Goal: Task Accomplishment & Management: Complete application form

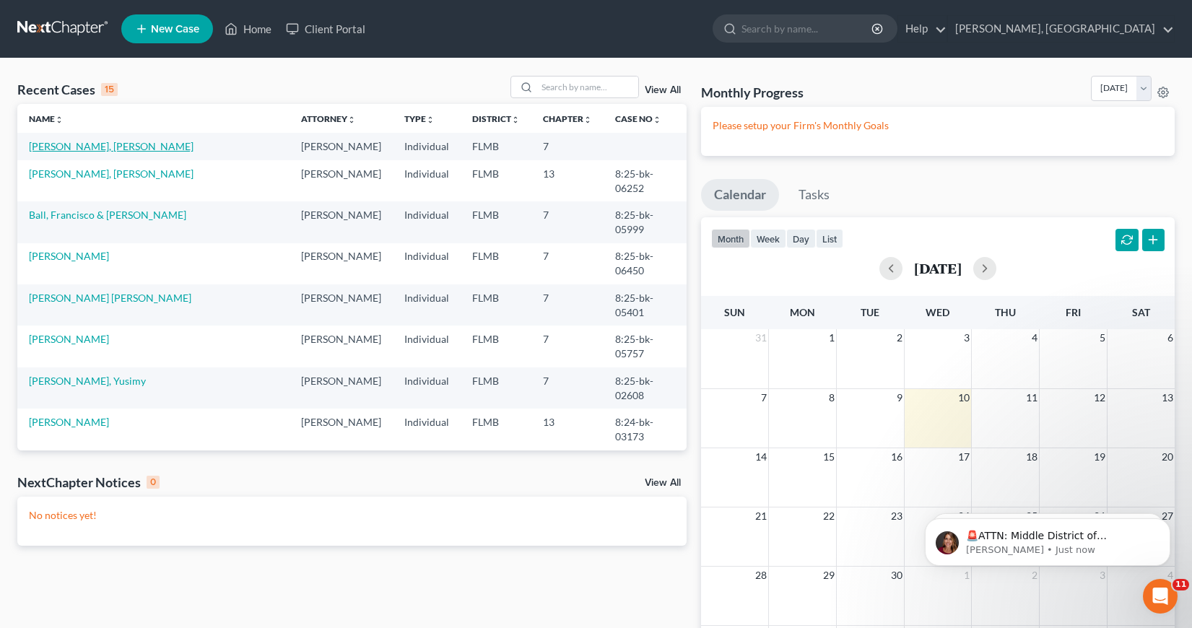
click at [97, 146] on link "[PERSON_NAME], [PERSON_NAME]" at bounding box center [111, 146] width 165 height 12
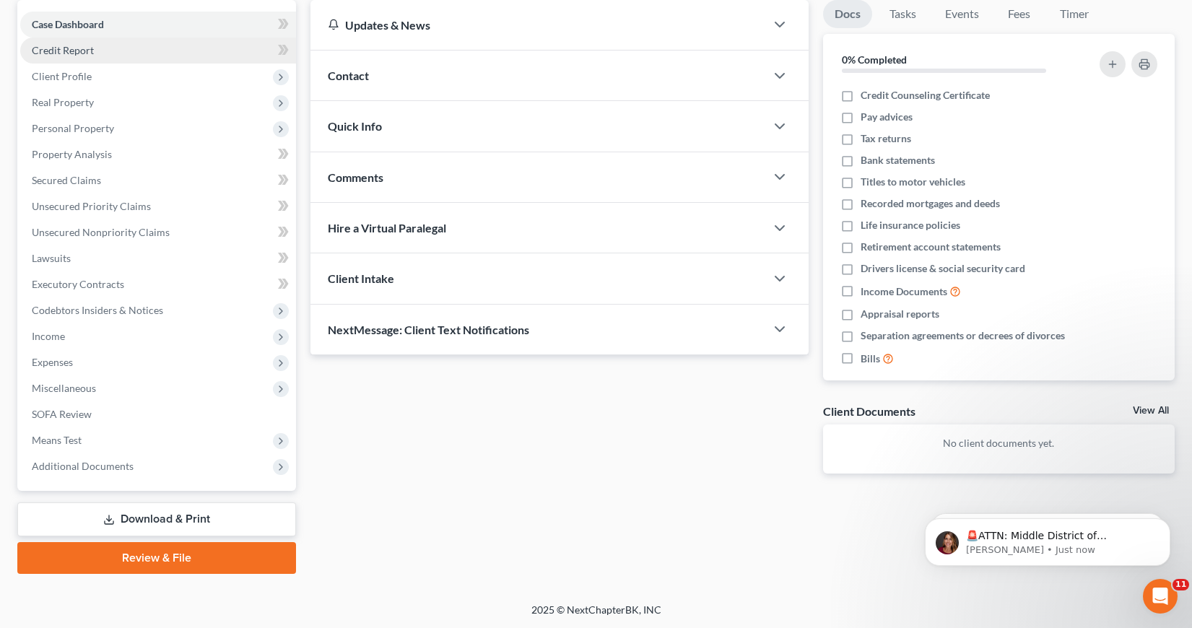
scroll to position [139, 0]
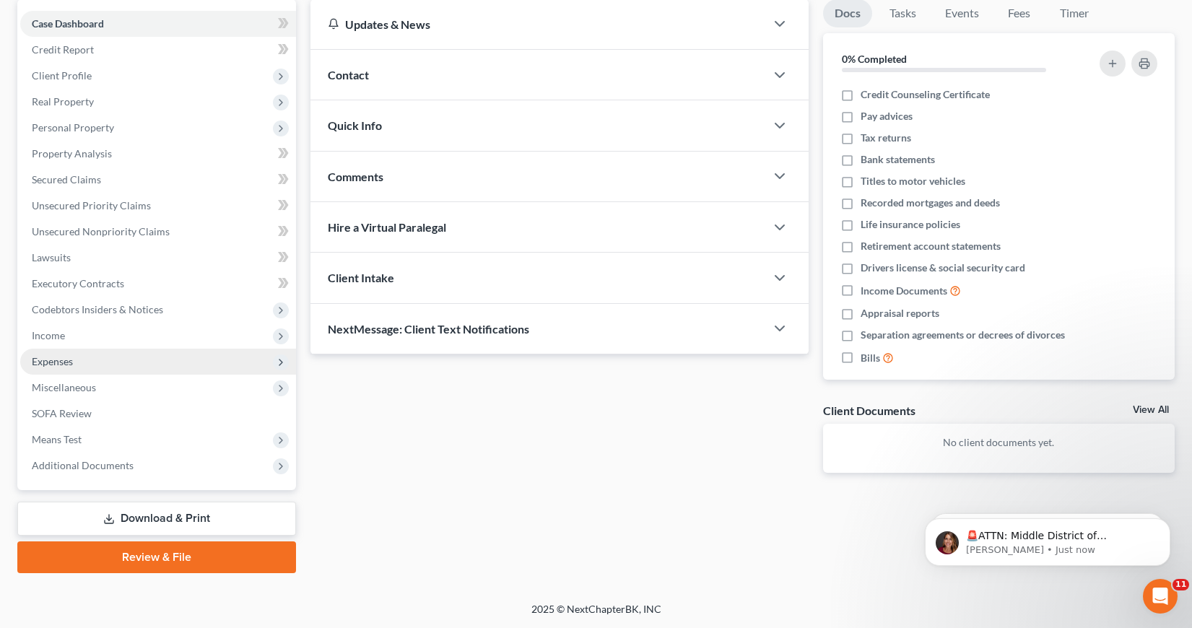
click at [66, 363] on span "Expenses" at bounding box center [52, 361] width 41 height 12
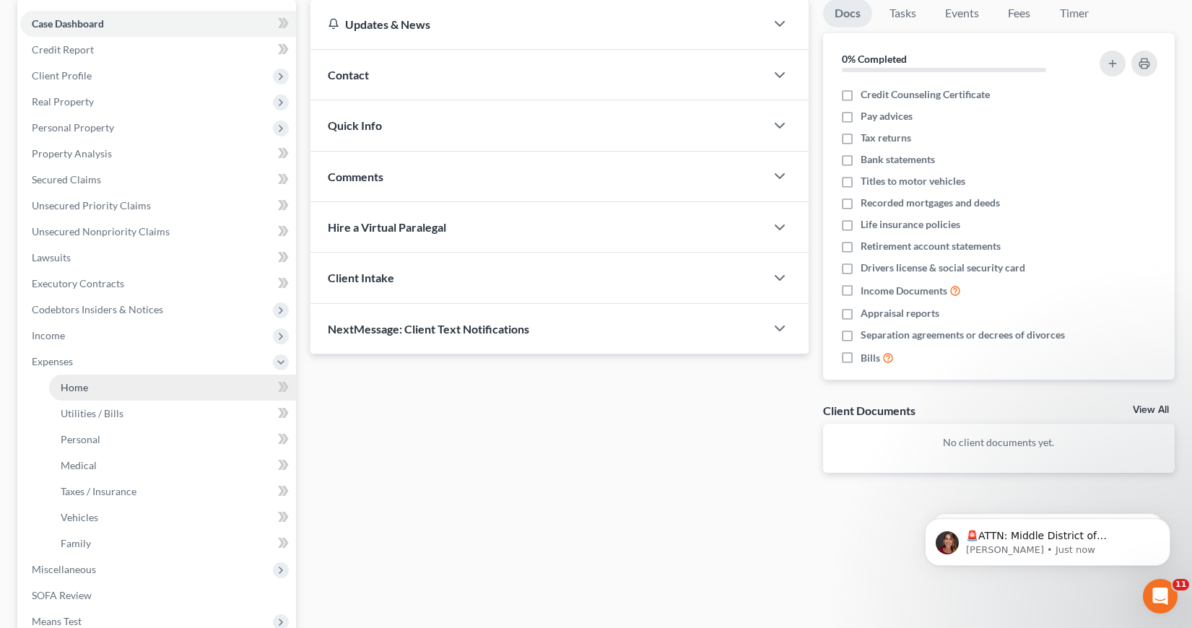
click at [85, 386] on span "Home" at bounding box center [74, 387] width 27 height 12
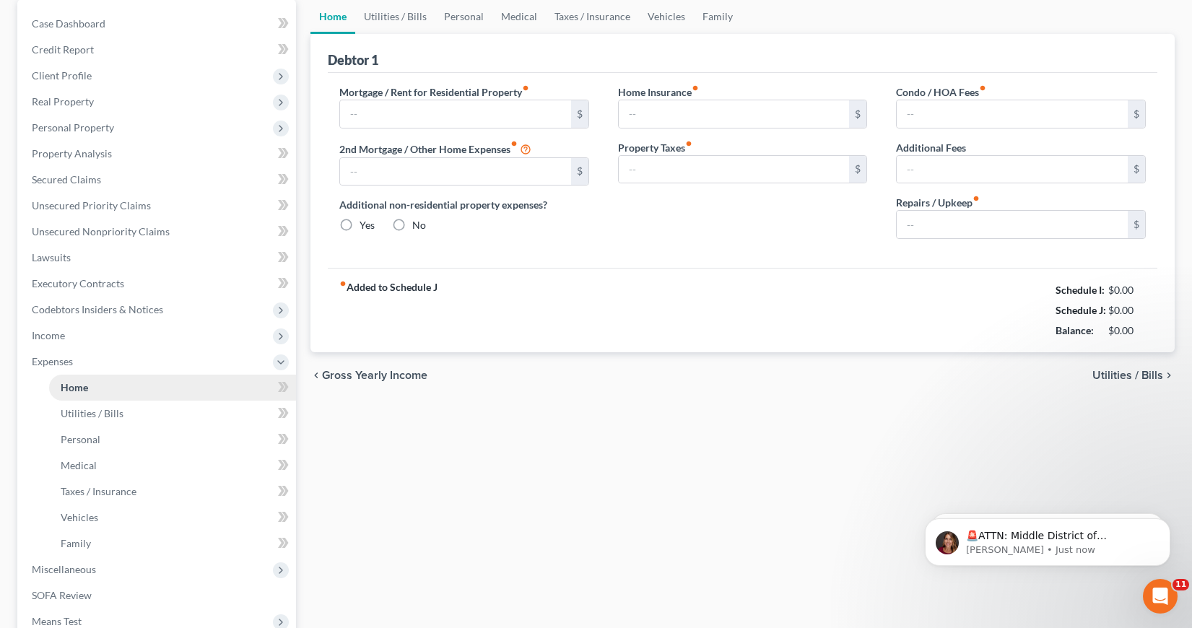
scroll to position [19, 0]
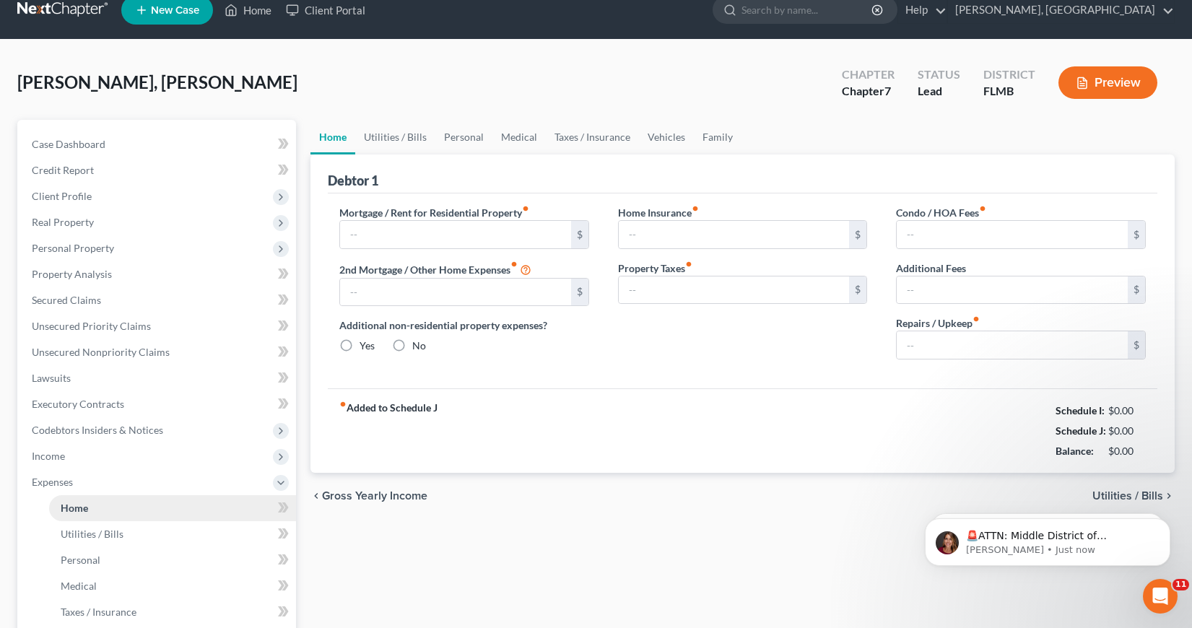
type input "0.00"
radio input "true"
type input "0.00"
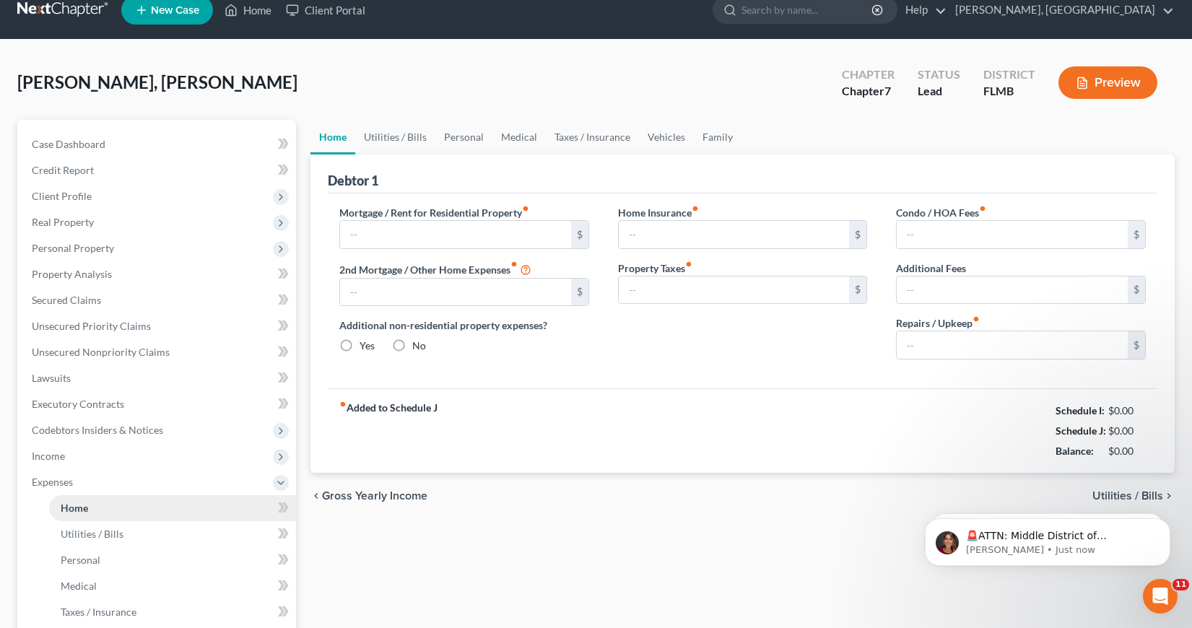
type input "0.00"
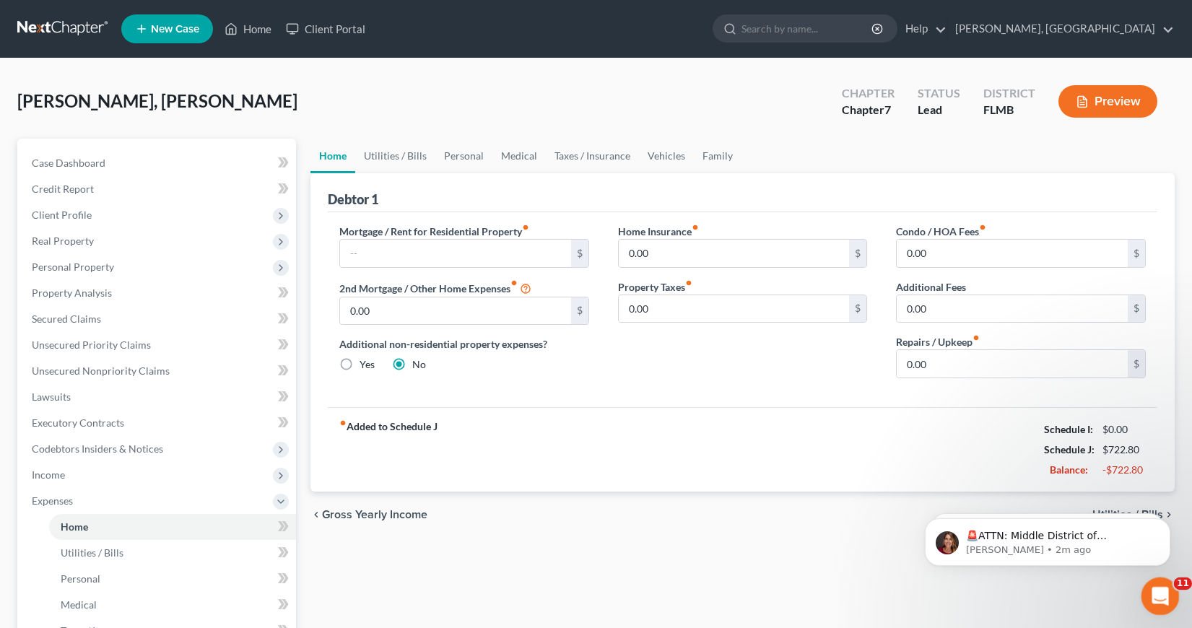
click at [1160, 589] on icon "Open Intercom Messenger" at bounding box center [1159, 595] width 24 height 24
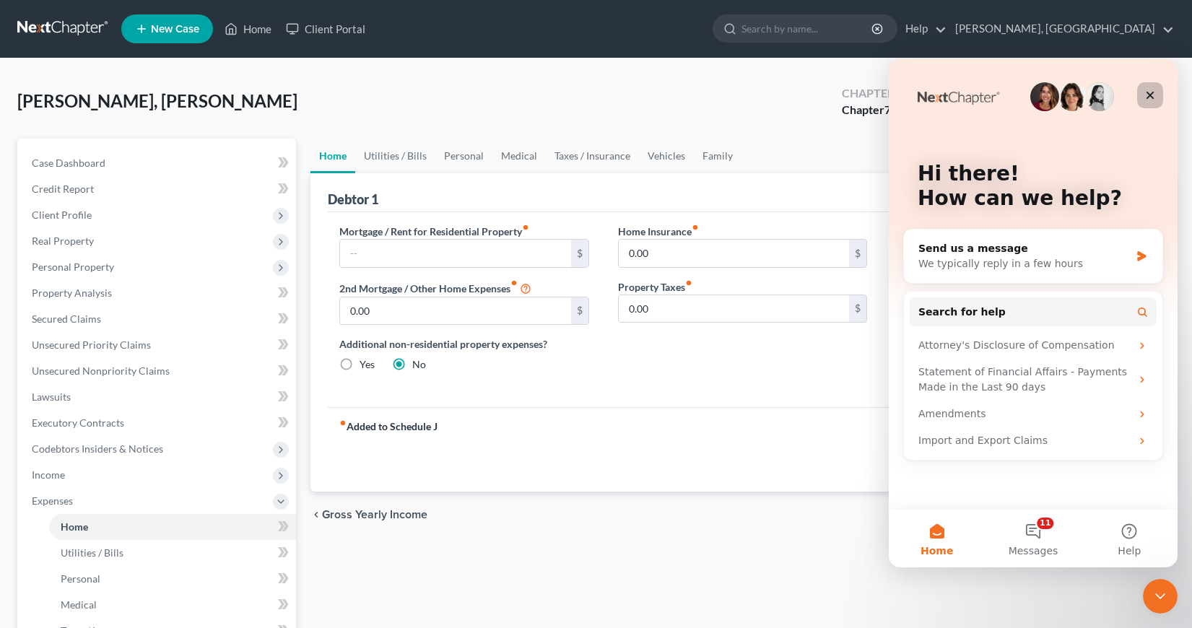
click at [1147, 90] on icon "Close" at bounding box center [1151, 96] width 12 height 12
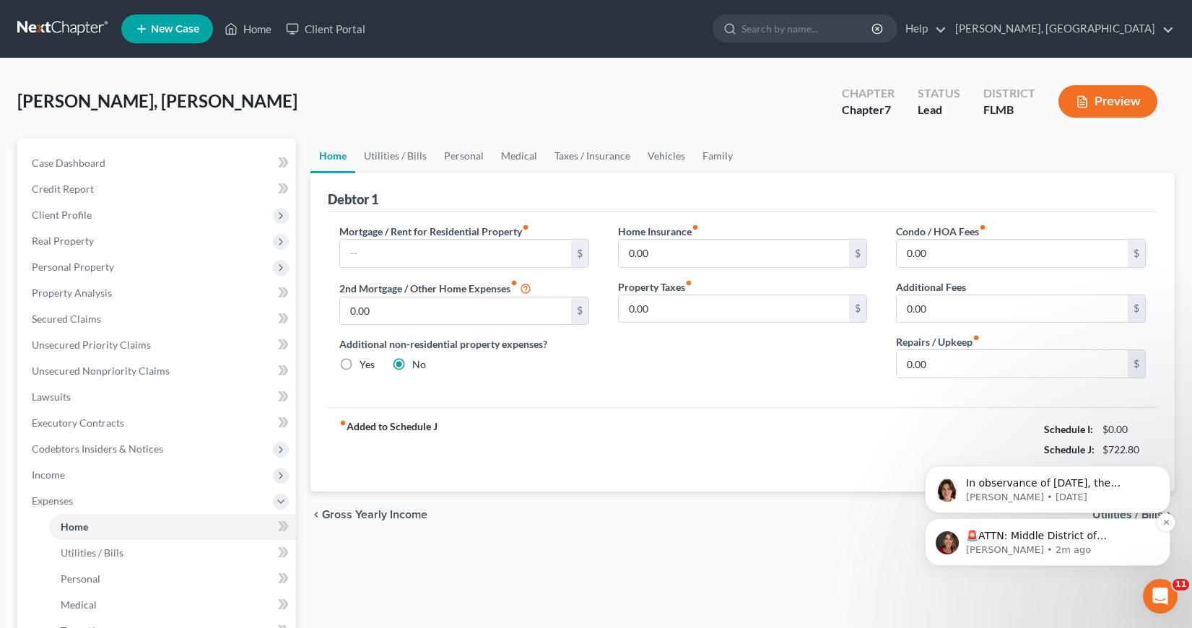
click at [1013, 531] on p "🚨ATTN: Middle District of [US_STATE] The court has added a new Credit Counselin…" at bounding box center [1059, 536] width 186 height 14
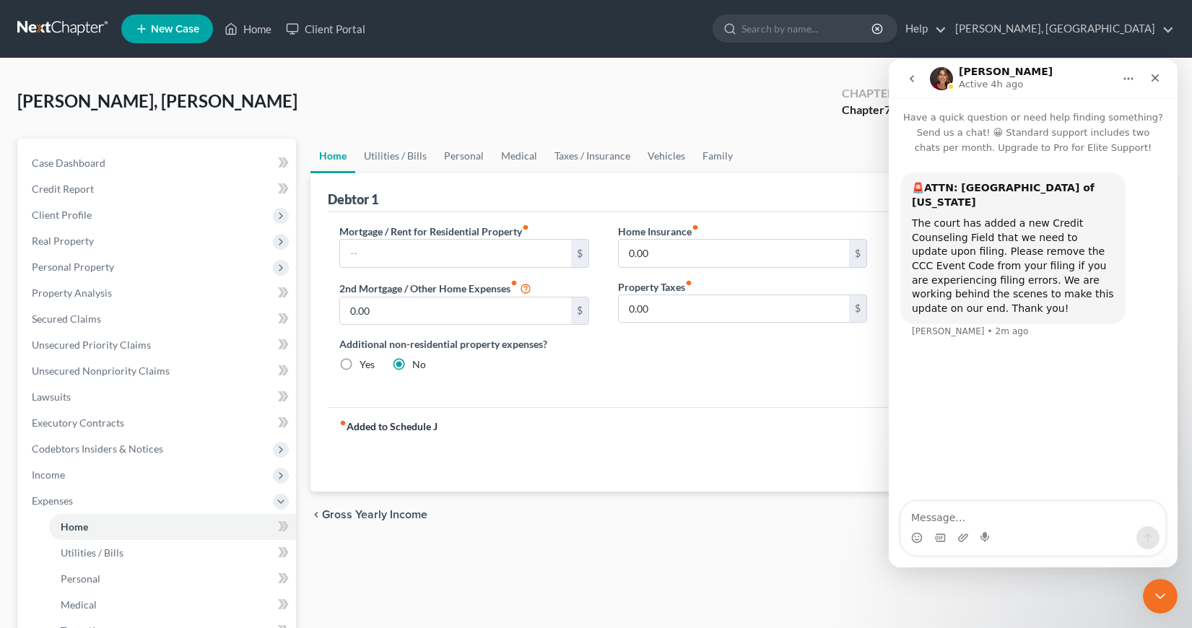
click at [813, 455] on div "fiber_manual_record Added to Schedule J Schedule I: $0.00 Schedule J: $722.80 B…" at bounding box center [743, 449] width 830 height 85
click at [1161, 78] on div "Close" at bounding box center [1156, 78] width 26 height 26
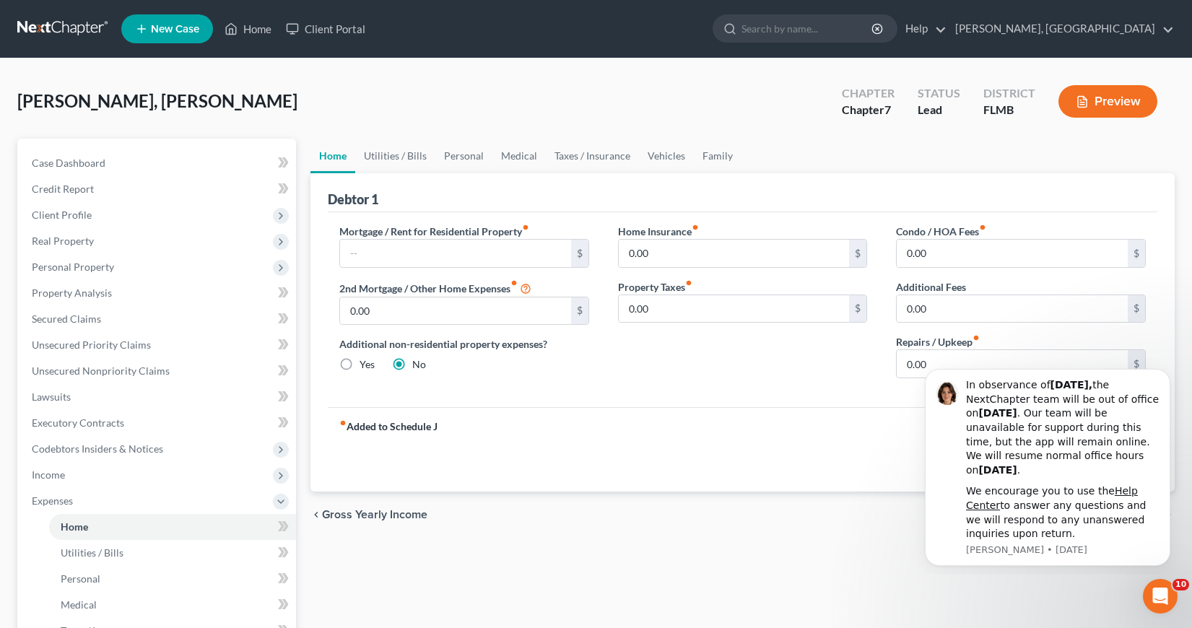
click at [772, 524] on div "chevron_left Gross Yearly Income Utilities / Bills chevron_right" at bounding box center [743, 515] width 865 height 46
click at [345, 252] on input "text" at bounding box center [455, 253] width 231 height 27
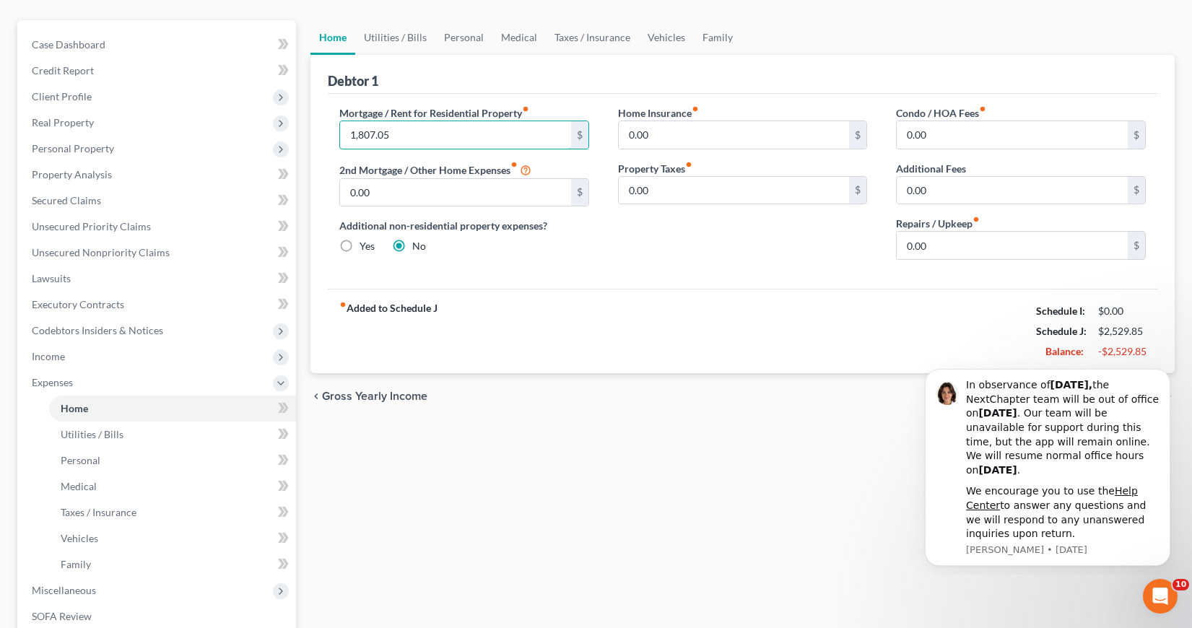
scroll to position [144, 0]
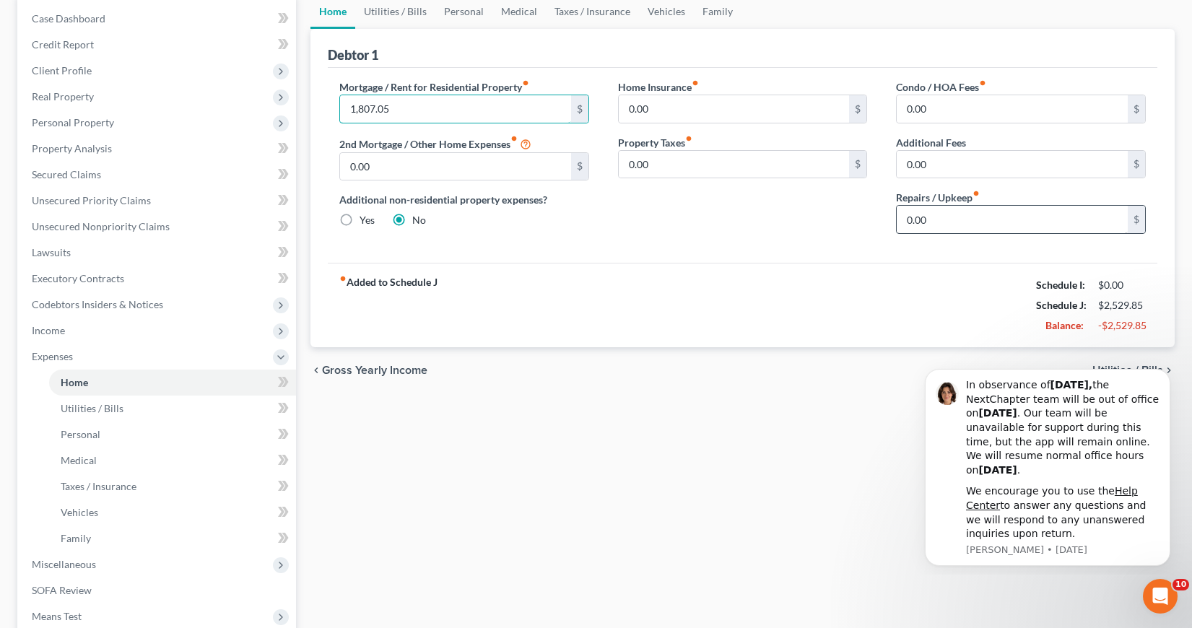
type input "1,807.05"
click at [905, 219] on input "0.00" at bounding box center [1012, 219] width 231 height 27
type input "100"
click at [826, 310] on div "fiber_manual_record Added to Schedule J Schedule I: $0.00 Schedule J: $2,629.85…" at bounding box center [743, 305] width 830 height 85
click at [79, 412] on span "Utilities / Bills" at bounding box center [92, 408] width 63 height 12
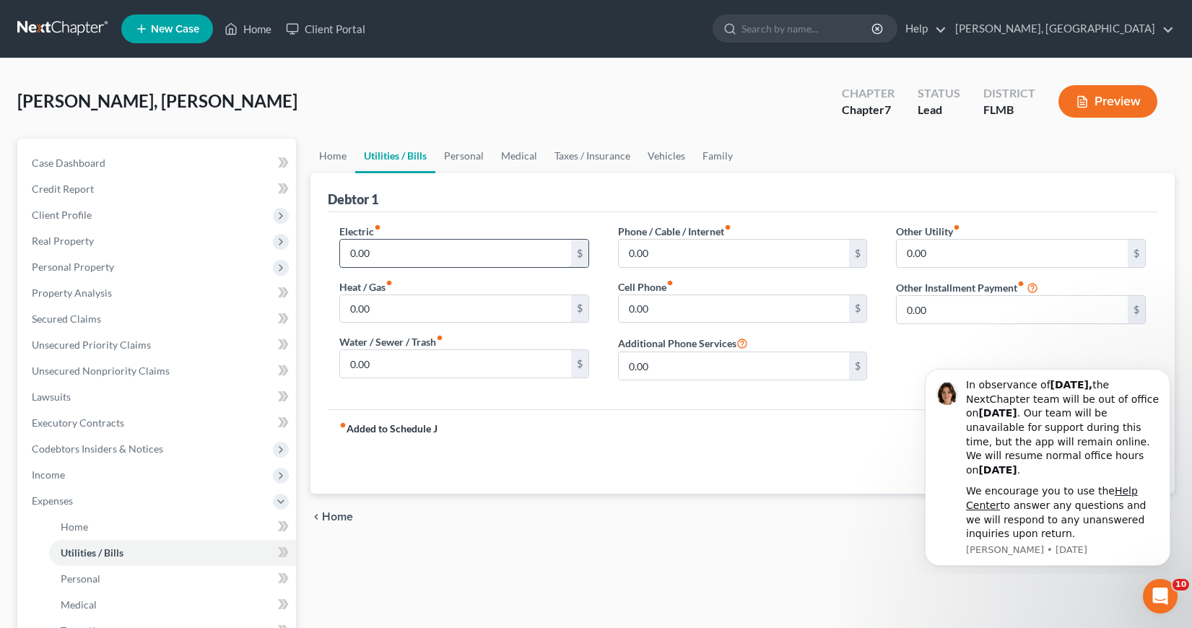
click at [347, 259] on input "0.00" at bounding box center [455, 253] width 231 height 27
type input "250"
type input "150"
type input "70"
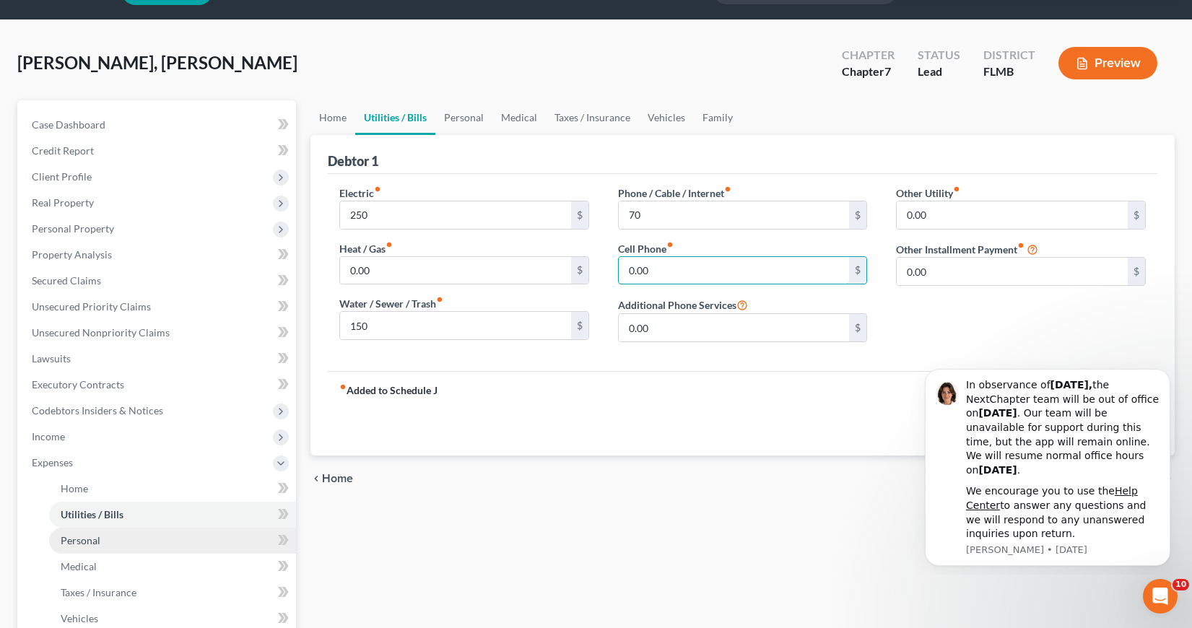
scroll to position [72, 0]
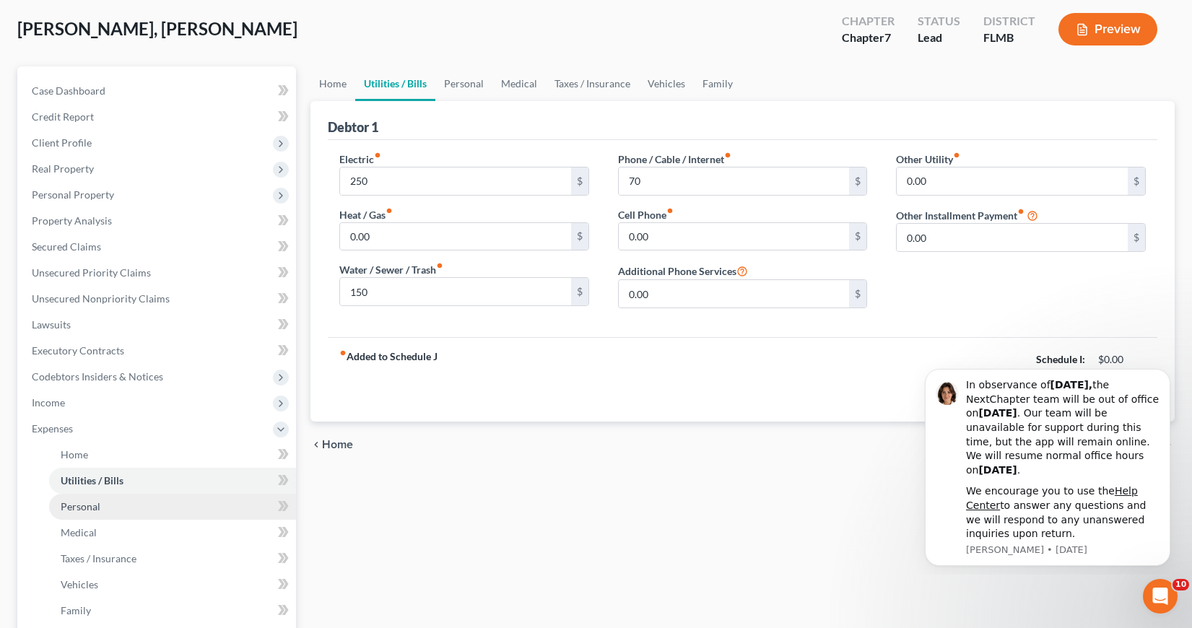
click at [81, 511] on span "Personal" at bounding box center [81, 507] width 40 height 12
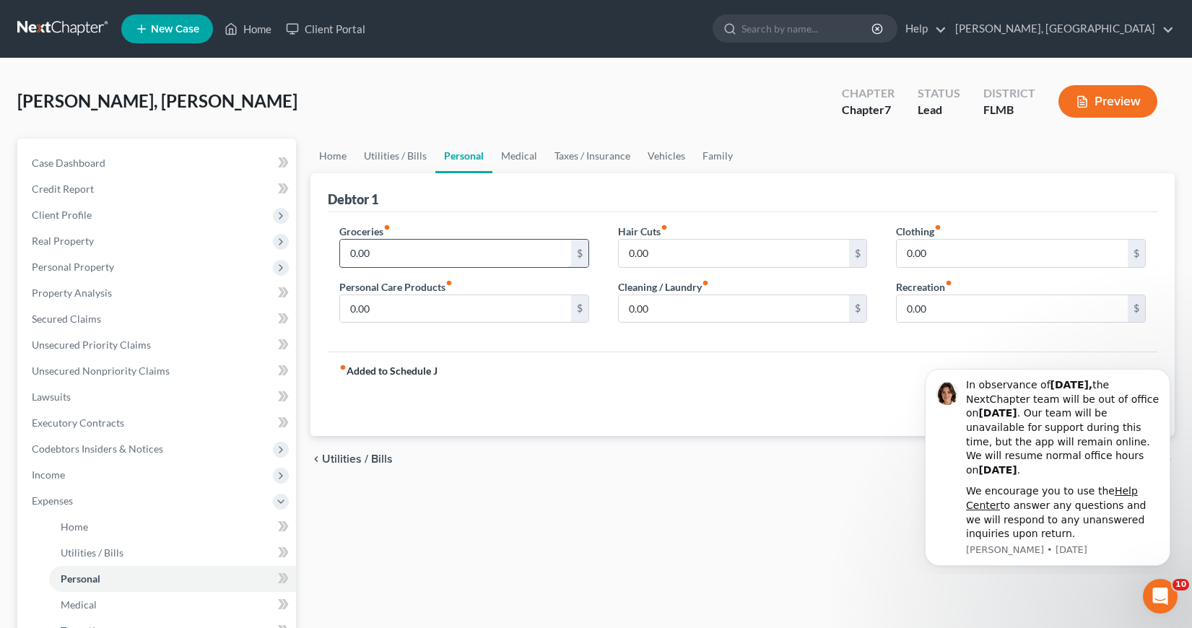
click at [349, 252] on input "0.00" at bounding box center [455, 253] width 231 height 27
type input "1,200"
click at [347, 304] on input "0.00" at bounding box center [455, 308] width 231 height 27
type input "120"
type input "100"
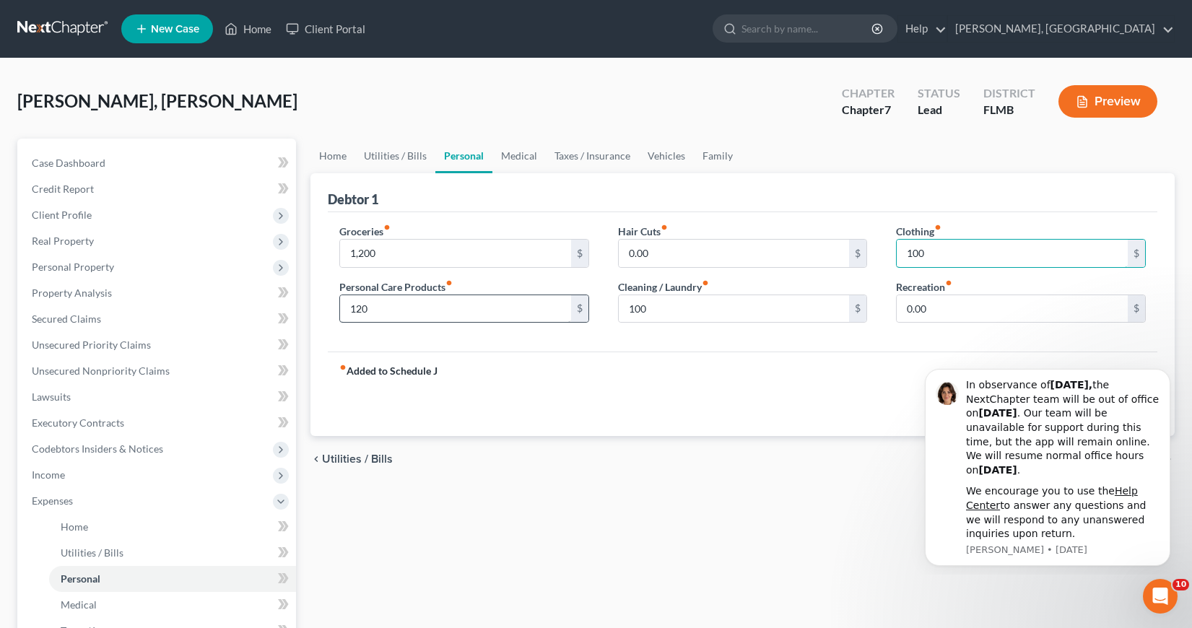
type input "100"
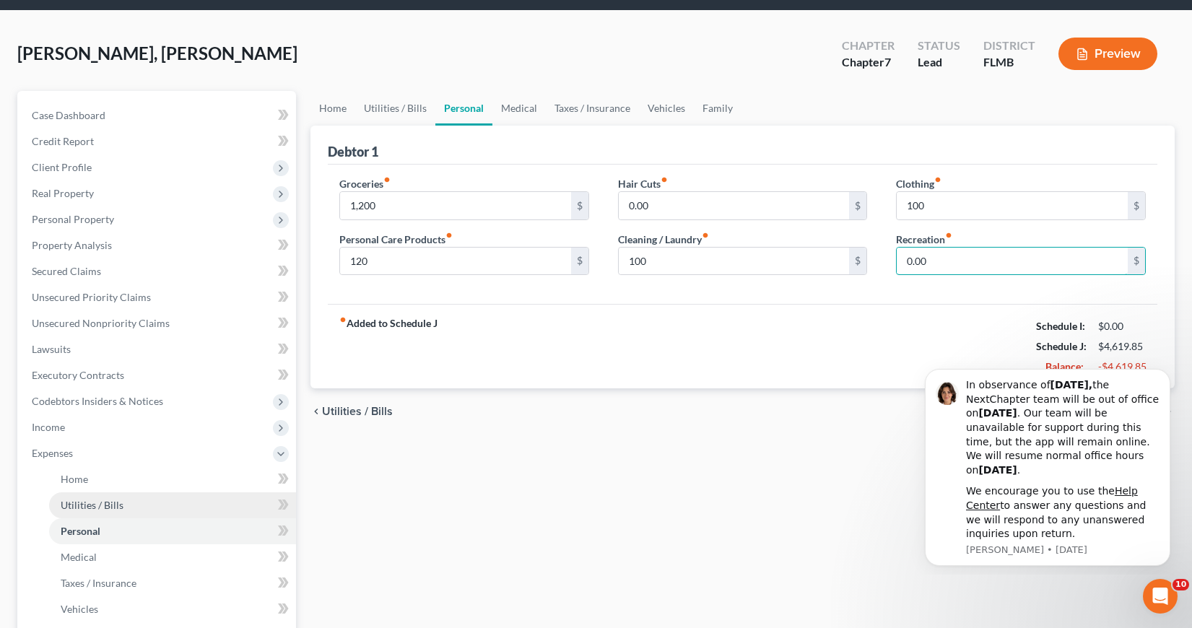
scroll to position [144, 0]
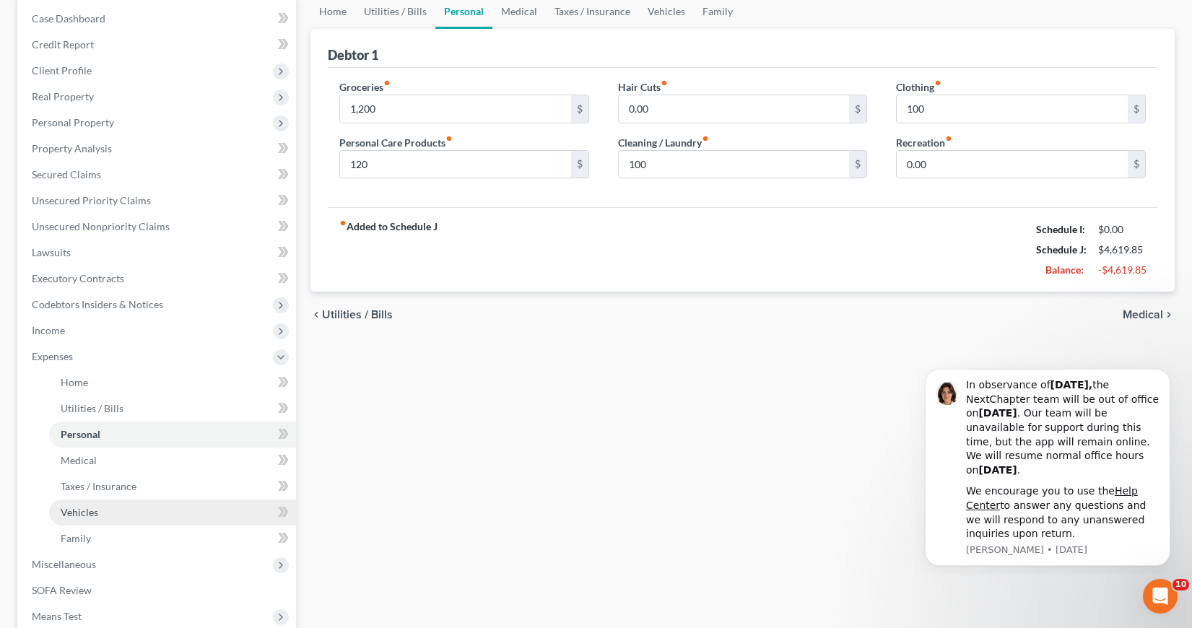
click at [80, 509] on span "Vehicles" at bounding box center [80, 512] width 38 height 12
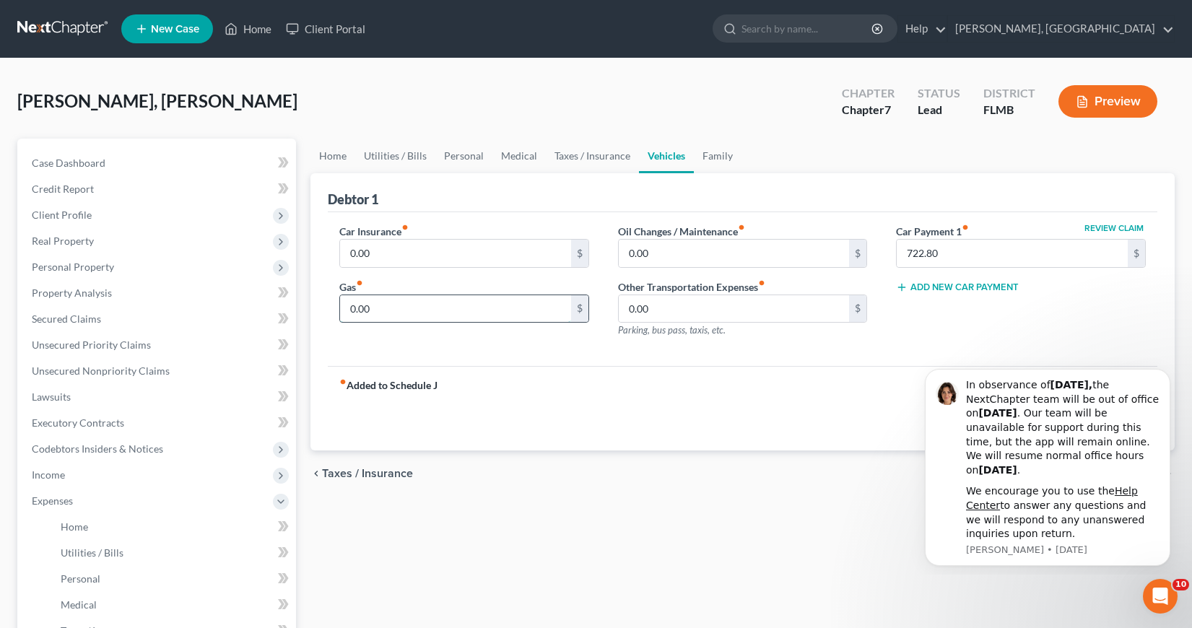
click at [345, 311] on input "0.00" at bounding box center [455, 308] width 231 height 27
type input "220"
click at [345, 253] on input "0.00" at bounding box center [455, 253] width 231 height 27
type input "150"
click at [1166, 373] on icon "Dismiss notification" at bounding box center [1167, 374] width 8 height 8
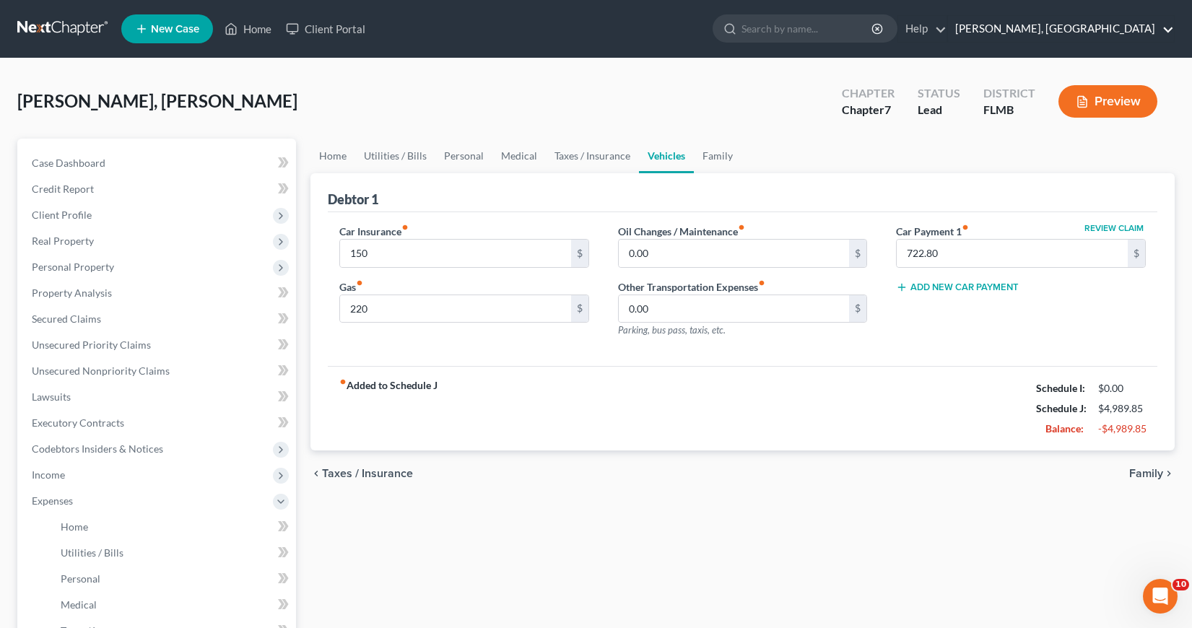
click at [1171, 30] on link "[PERSON_NAME], [GEOGRAPHIC_DATA]" at bounding box center [1061, 29] width 226 height 26
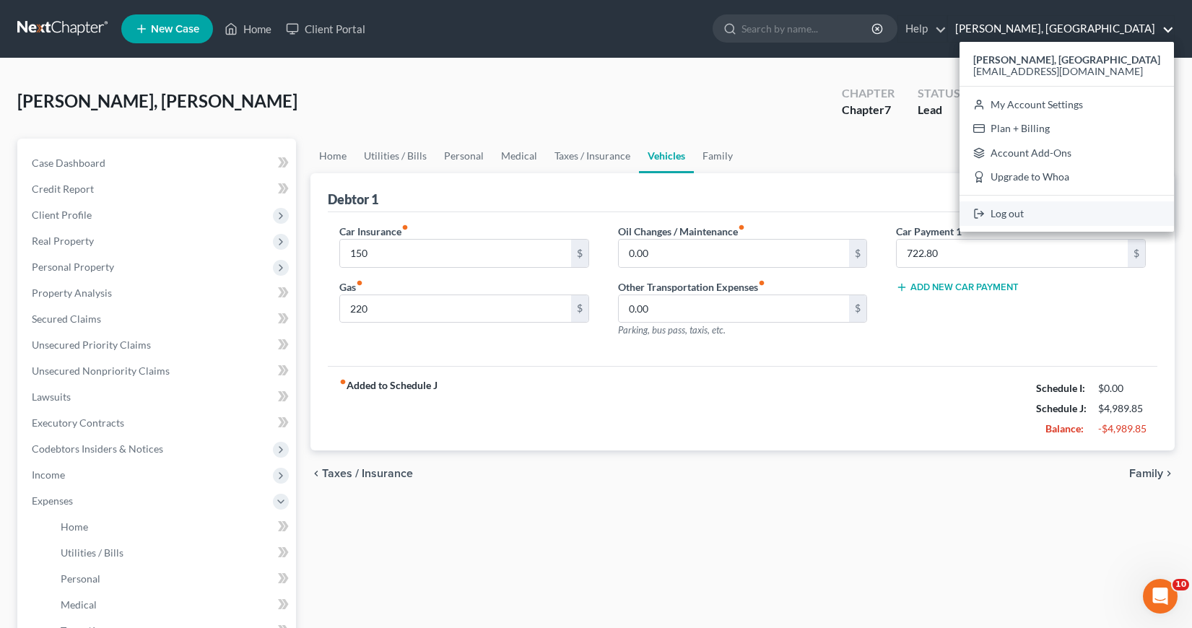
click at [1026, 215] on link "Log out" at bounding box center [1067, 214] width 215 height 25
